Goal: Transaction & Acquisition: Purchase product/service

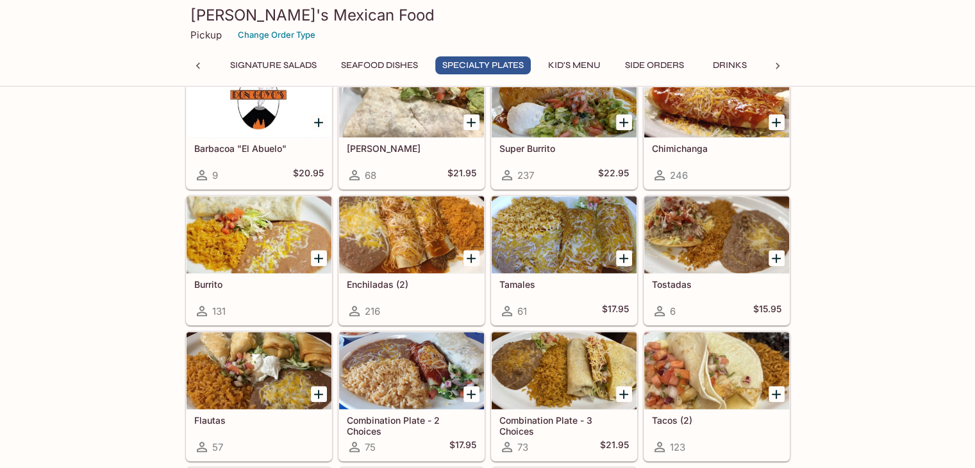
scroll to position [1274, 0]
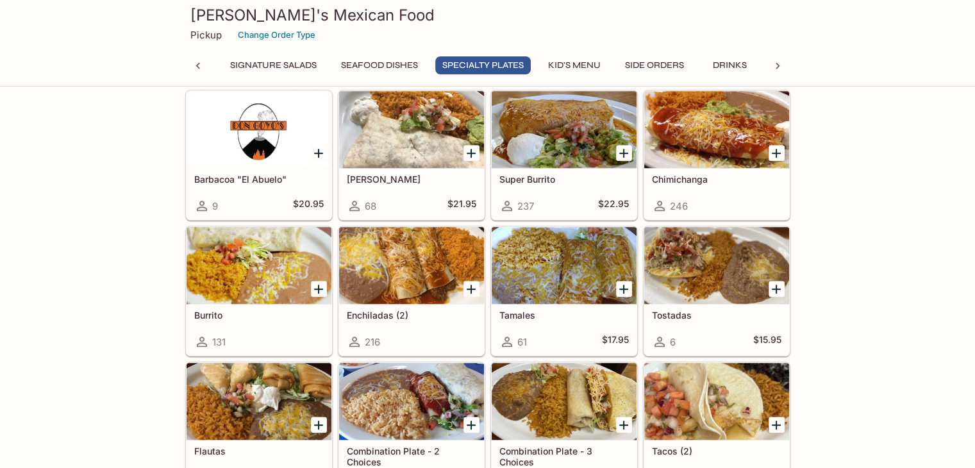
click at [563, 139] on div at bounding box center [564, 129] width 145 height 77
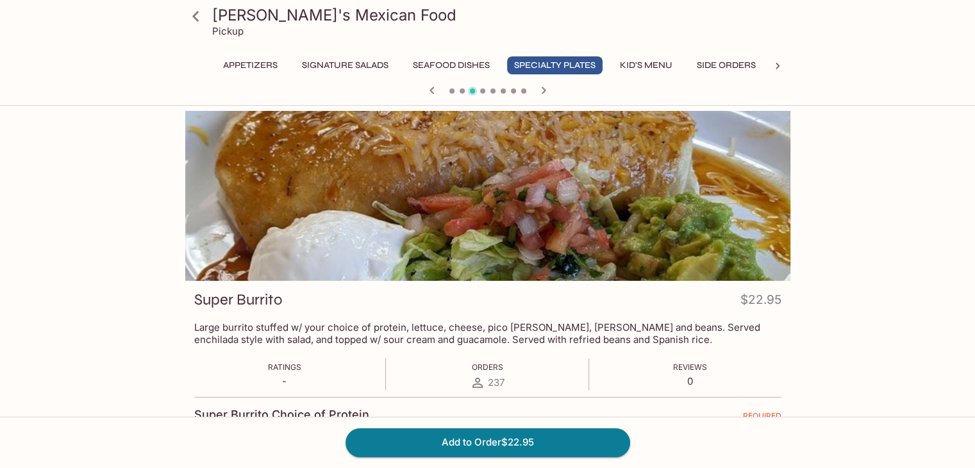
click at [464, 66] on button "Seafood Dishes" at bounding box center [451, 65] width 91 height 18
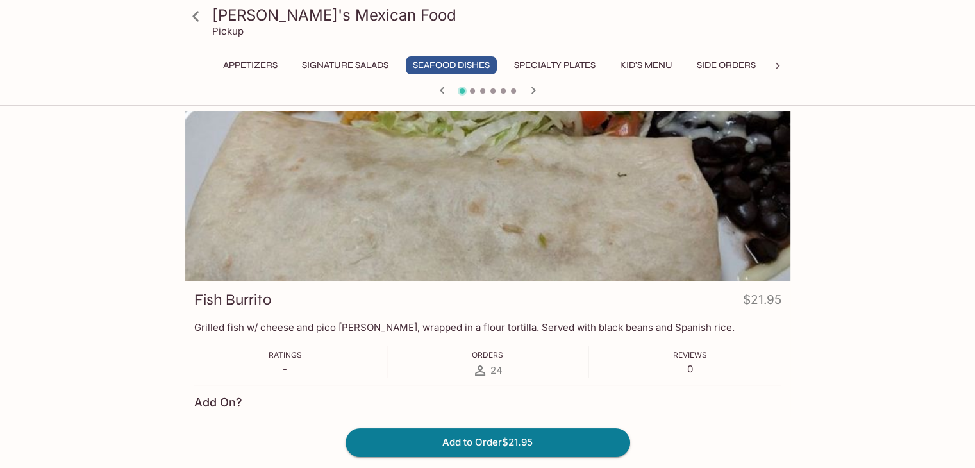
click at [197, 15] on icon at bounding box center [196, 16] width 22 height 22
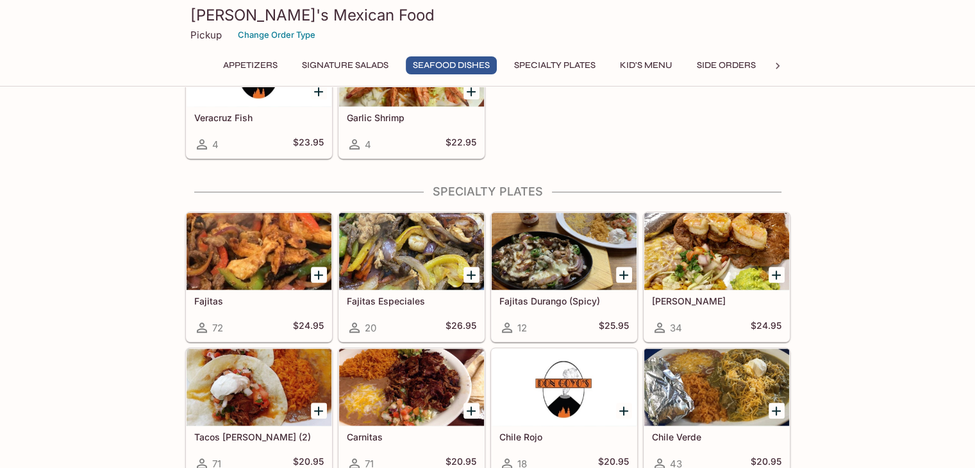
scroll to position [910, 0]
